Goal: Obtain resource: Download file/media

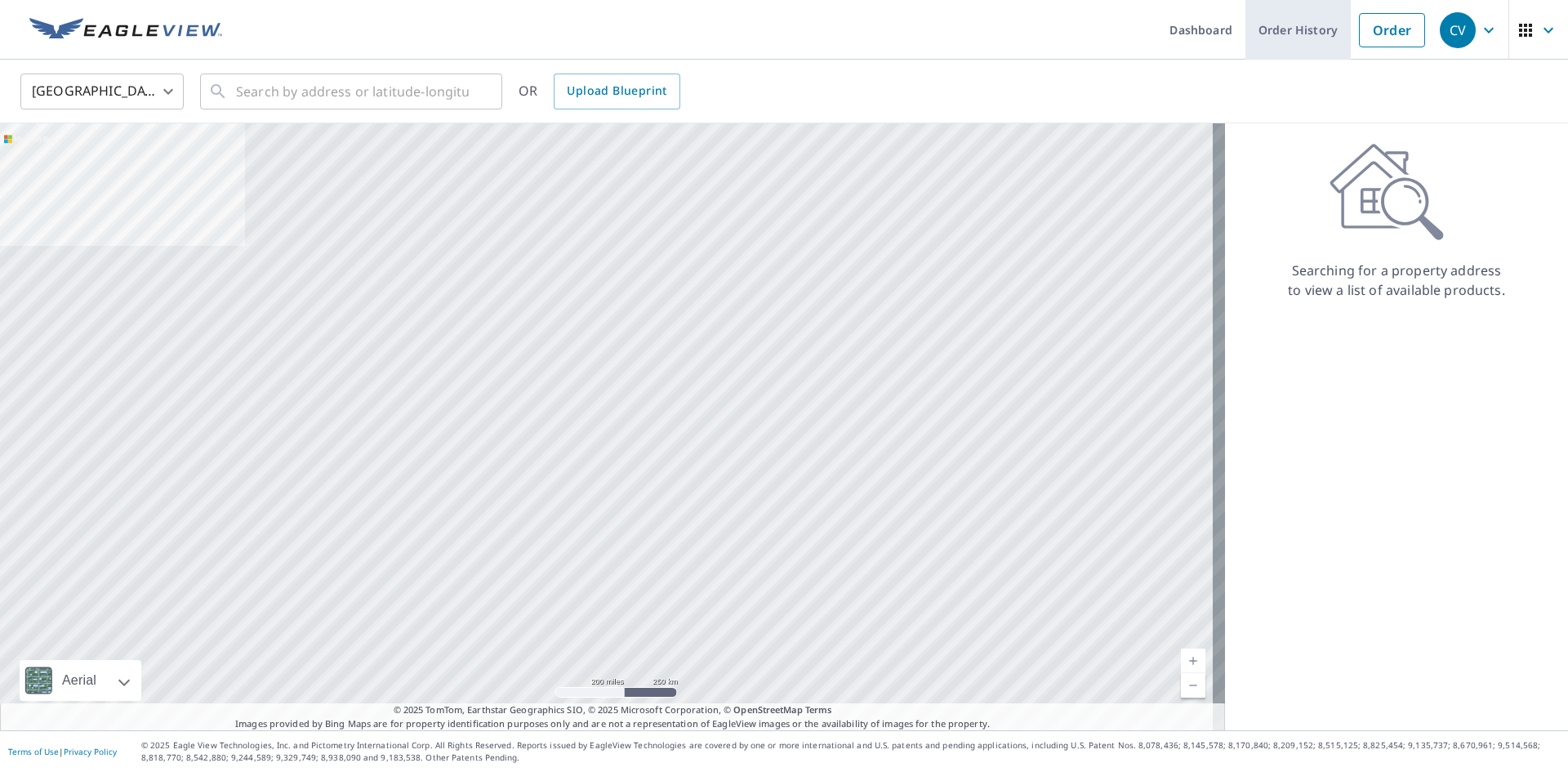
click at [1278, 40] on link "Order History" at bounding box center [1298, 30] width 105 height 59
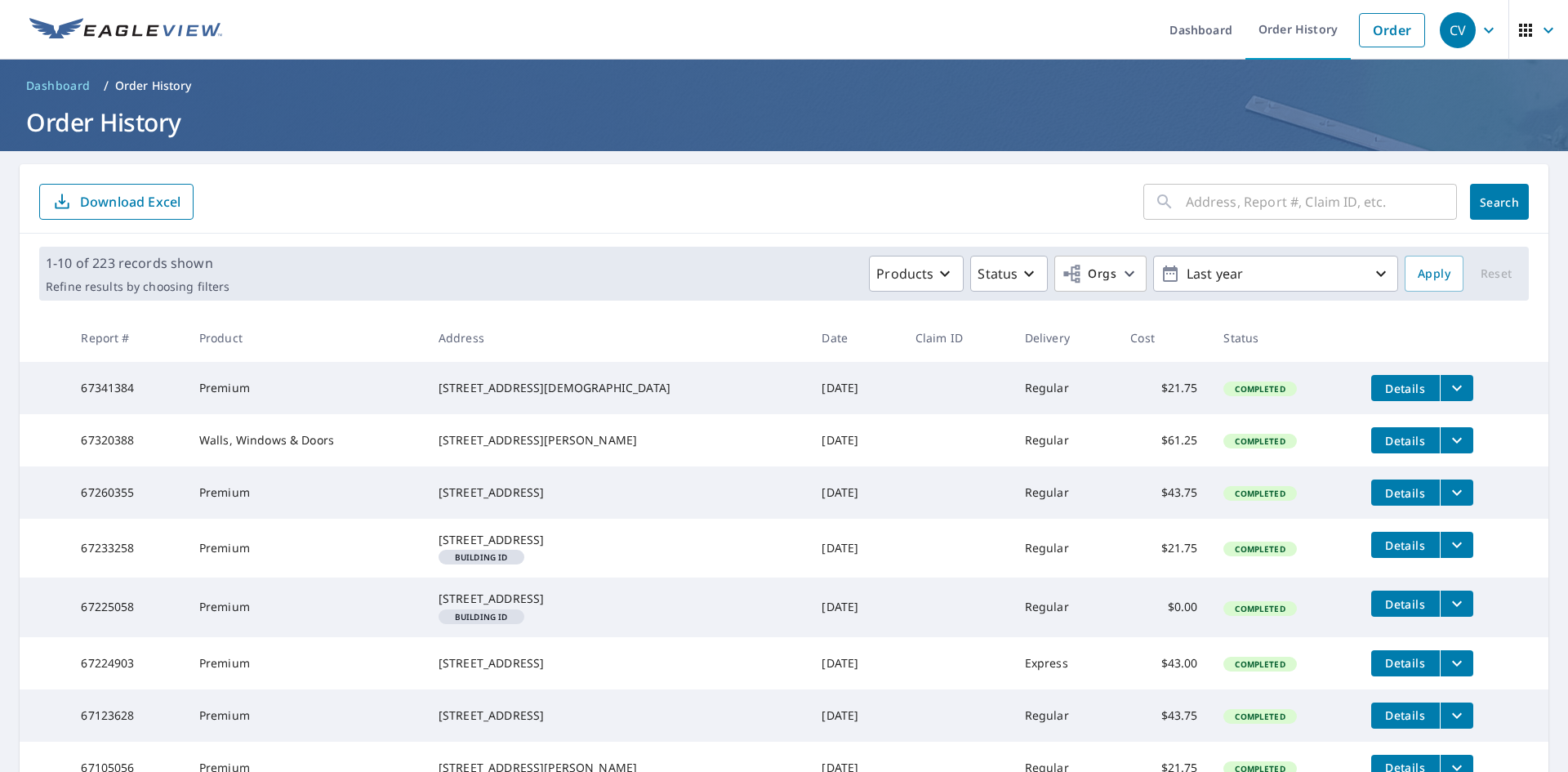
click at [1171, 206] on div "​" at bounding box center [1300, 201] width 314 height 36
type input "4410"
click button "Search" at bounding box center [1499, 201] width 59 height 36
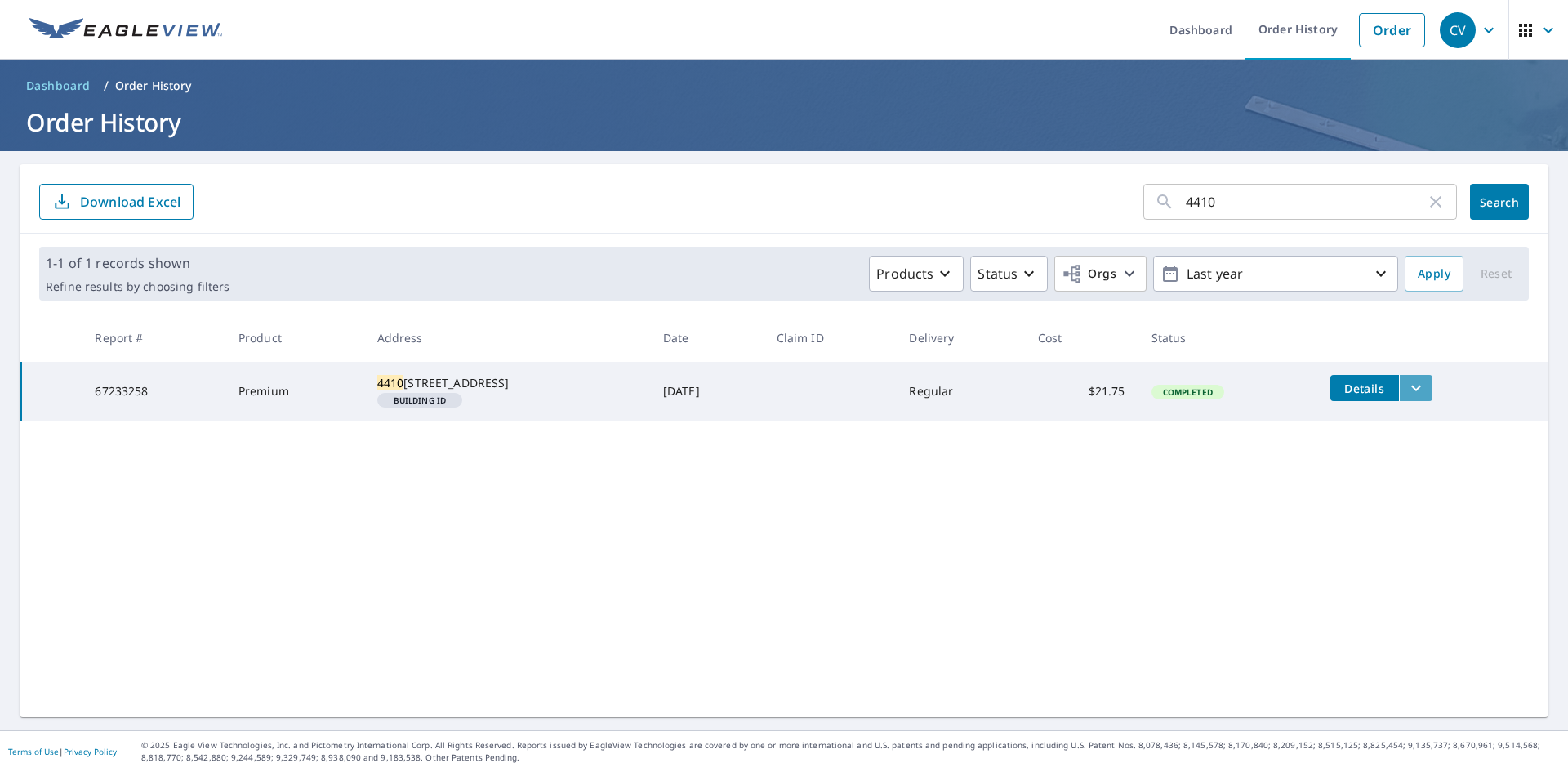
click at [1411, 388] on icon "filesDropdownBtn-67233258" at bounding box center [1416, 388] width 10 height 6
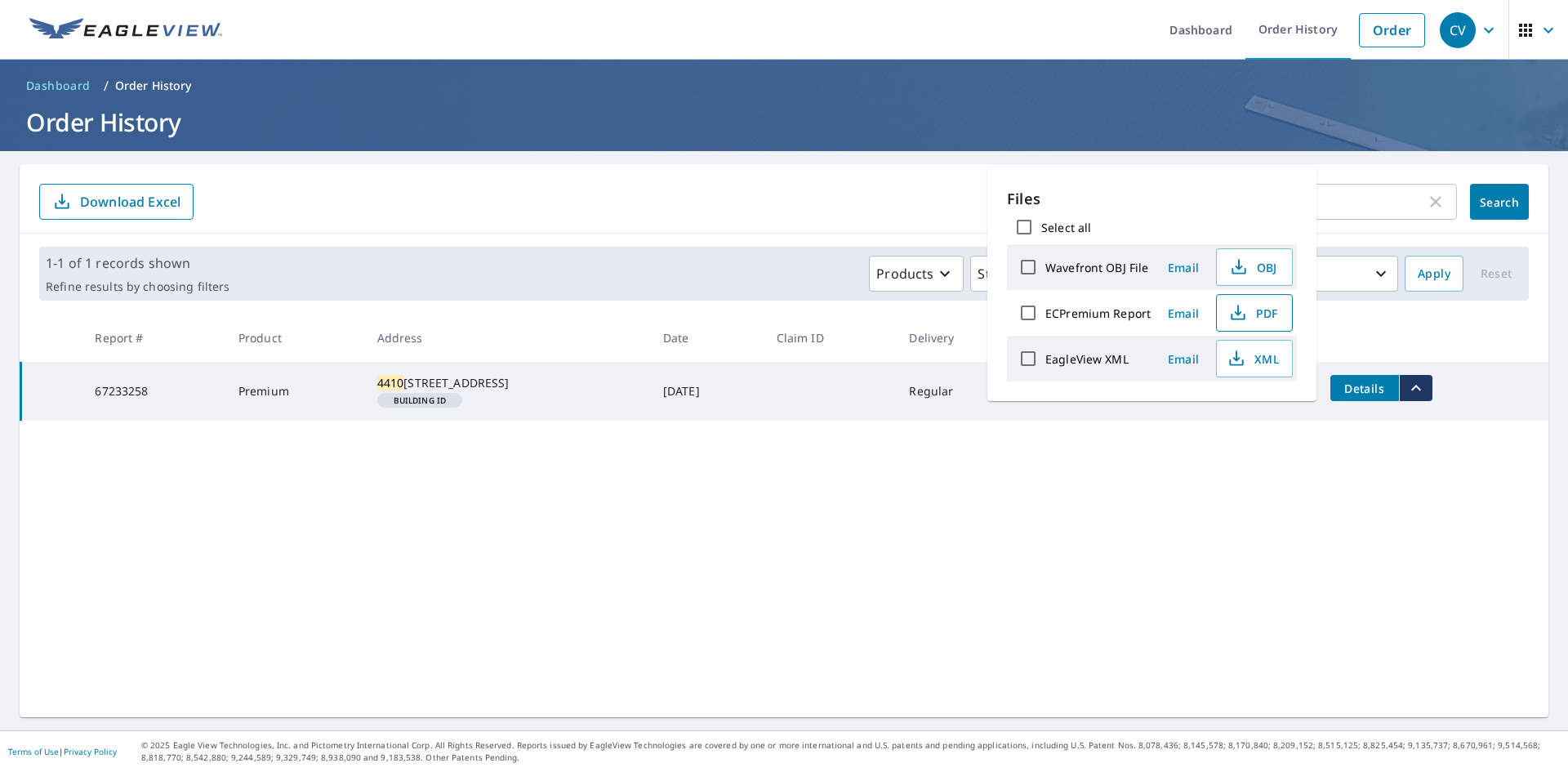
click at [1271, 319] on span "PDF" at bounding box center [1253, 312] width 52 height 19
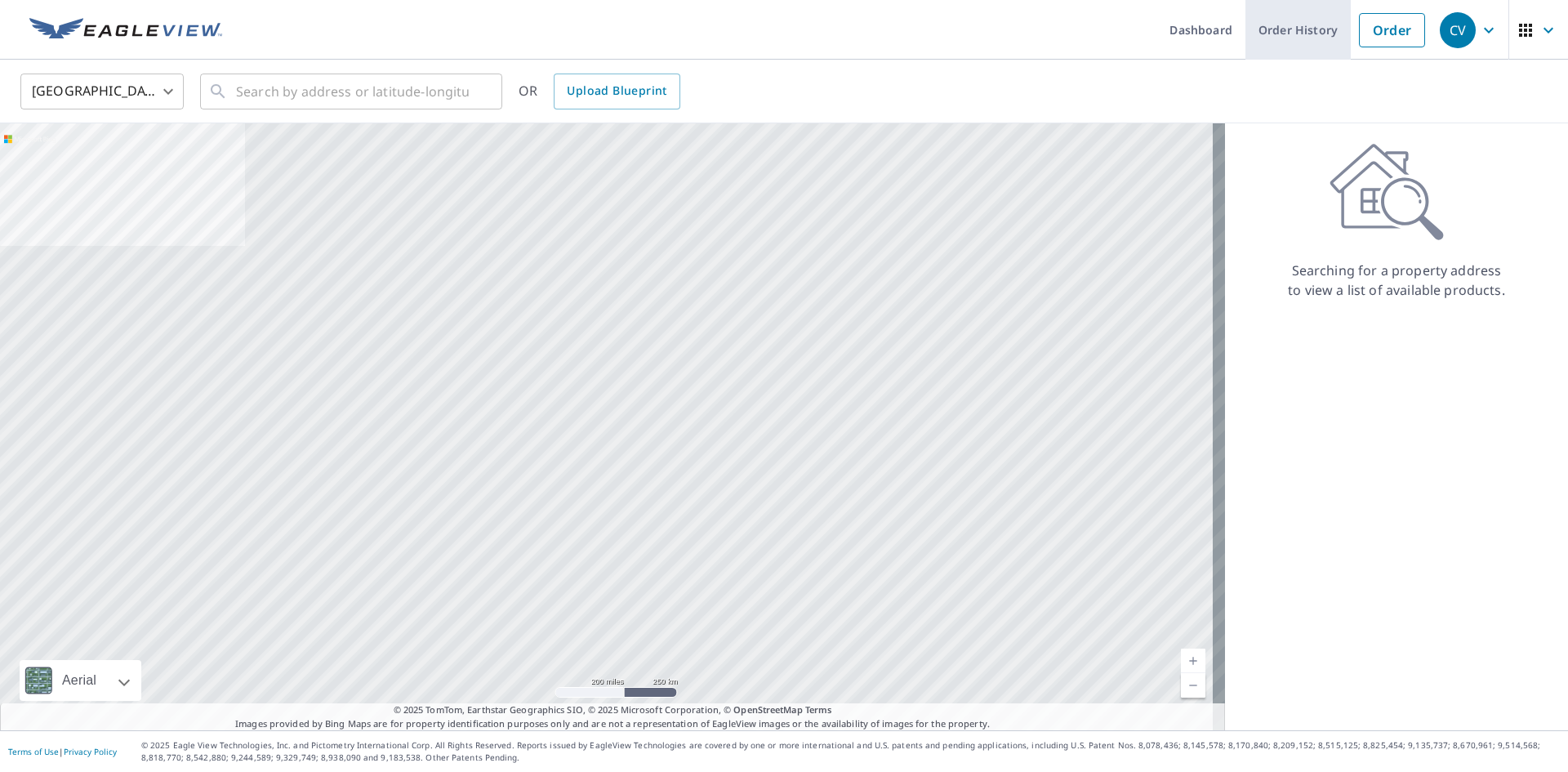
click at [1279, 34] on link "Order History" at bounding box center [1298, 30] width 105 height 59
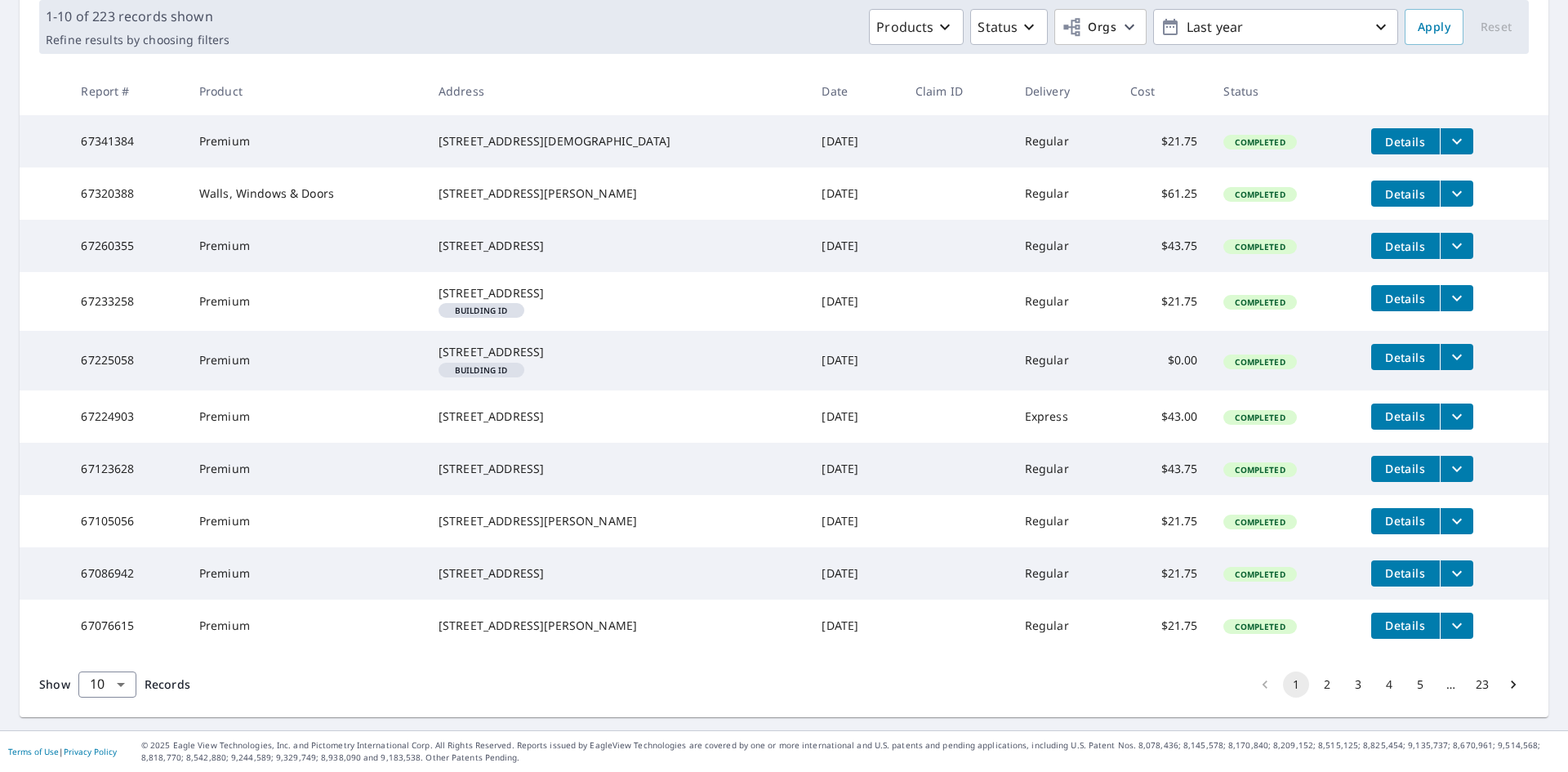
scroll to position [331, 0]
click at [1318, 690] on button "2" at bounding box center [1328, 685] width 26 height 26
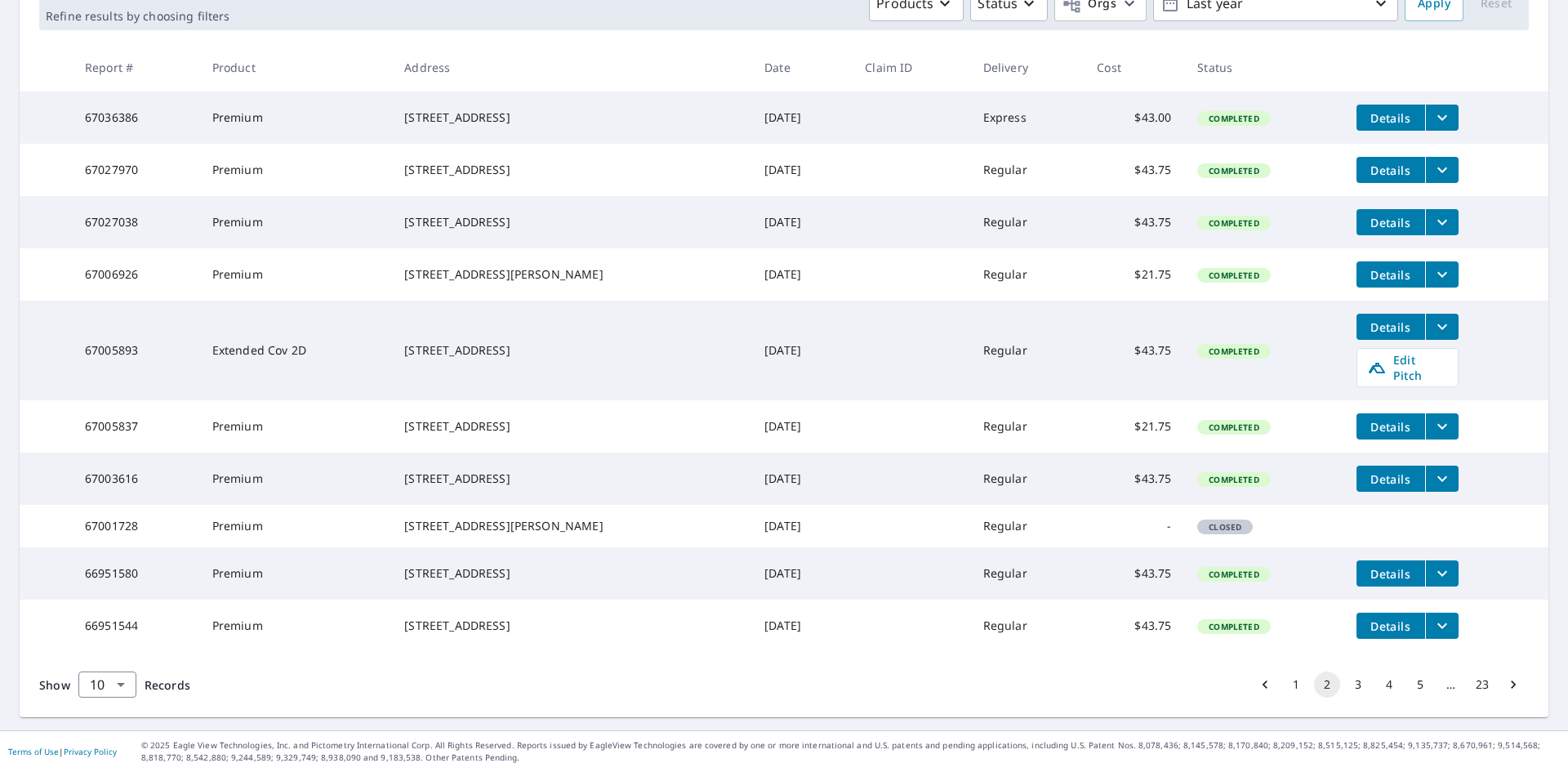
scroll to position [327, 0]
click at [1345, 687] on button "3" at bounding box center [1358, 685] width 26 height 26
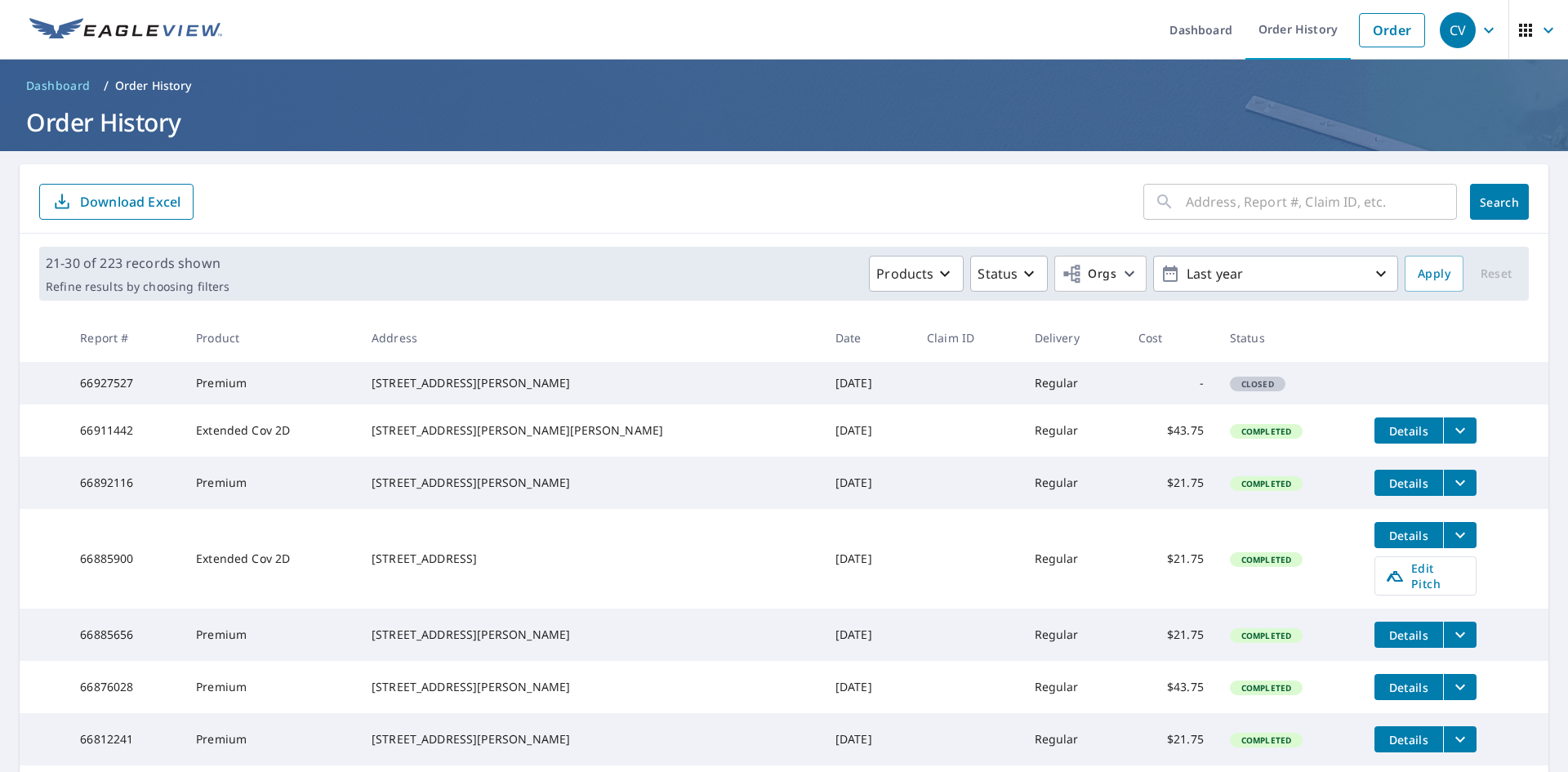
click at [1235, 201] on input "text" at bounding box center [1321, 202] width 271 height 45
type input "2661"
click button "Search" at bounding box center [1499, 201] width 59 height 36
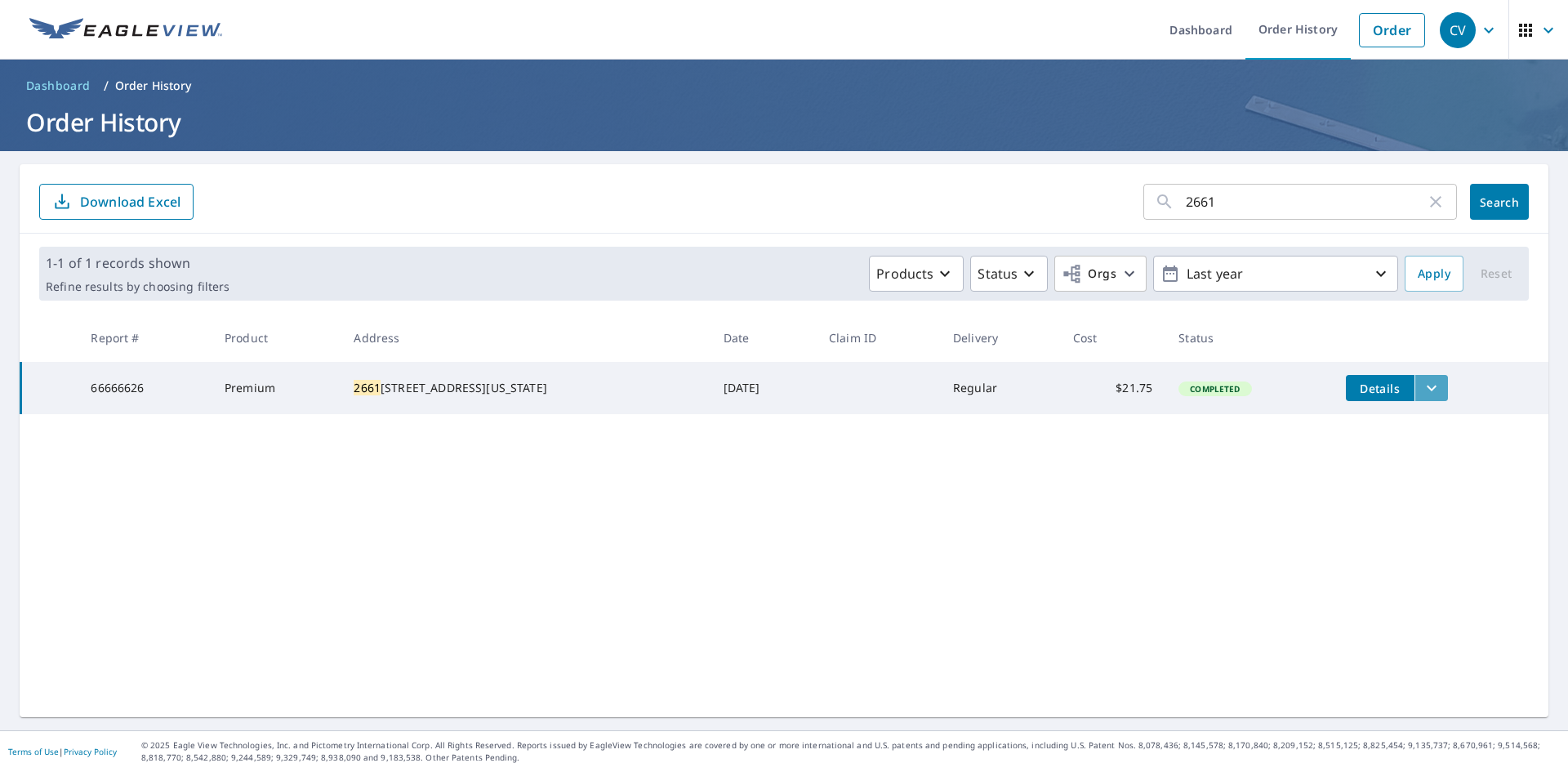
click at [1422, 381] on icon "filesDropdownBtn-66666626" at bounding box center [1432, 387] width 19 height 19
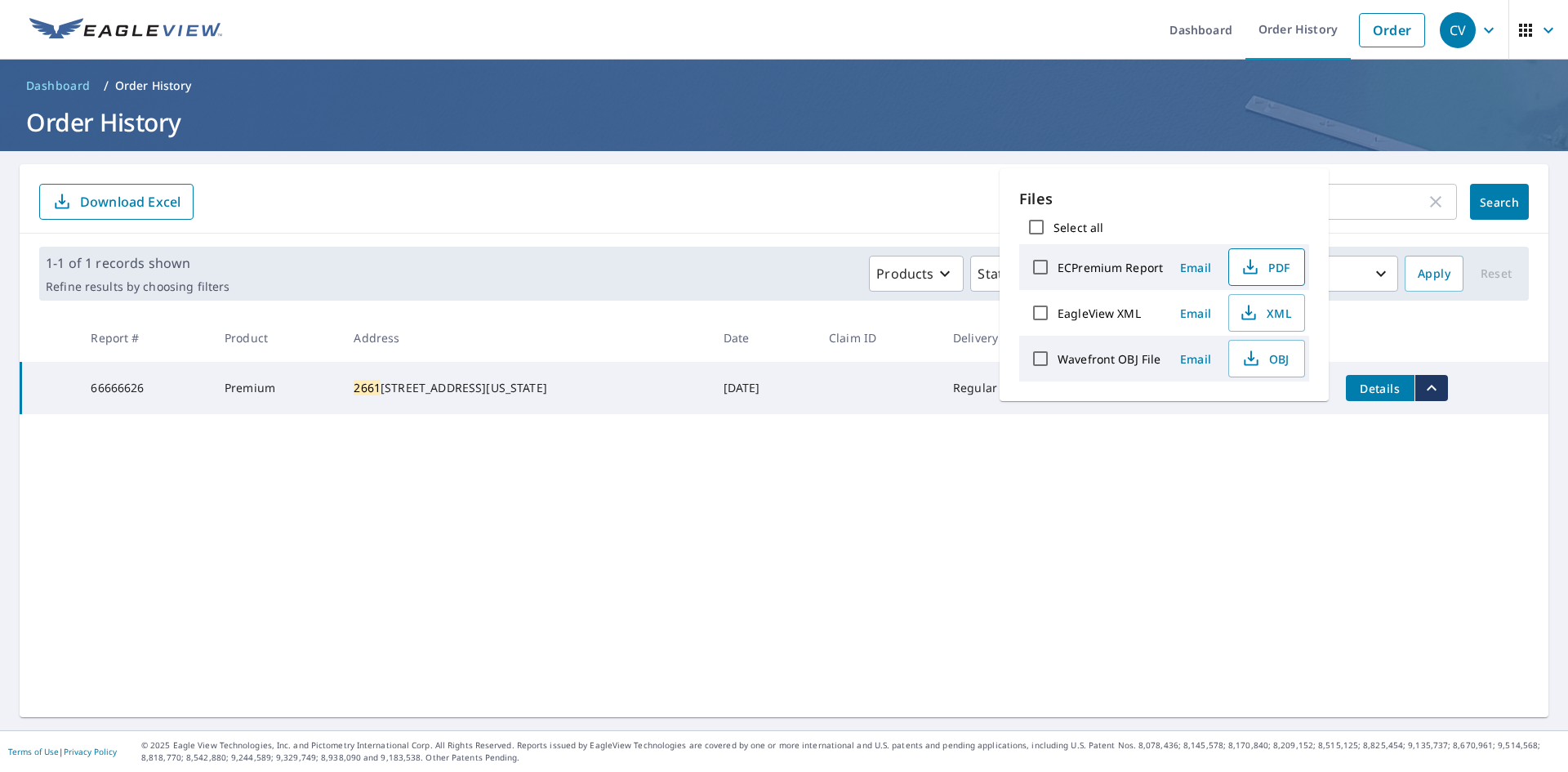
click at [1274, 271] on span "PDF" at bounding box center [1265, 267] width 52 height 19
